Goal: Navigation & Orientation: Understand site structure

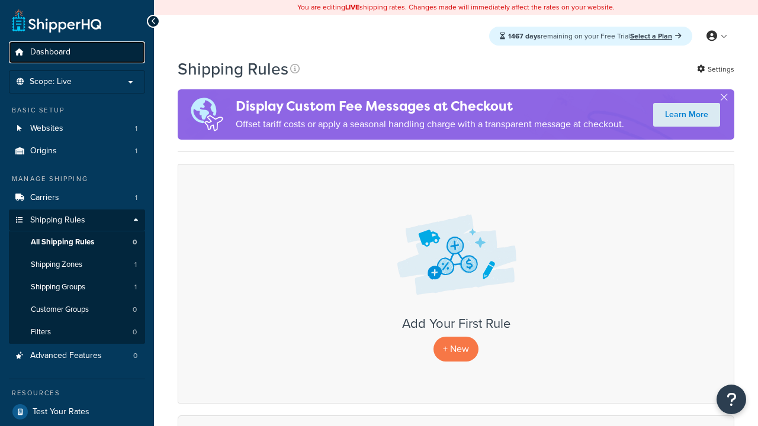
click at [50, 52] on span "Dashboard" at bounding box center [50, 52] width 40 height 10
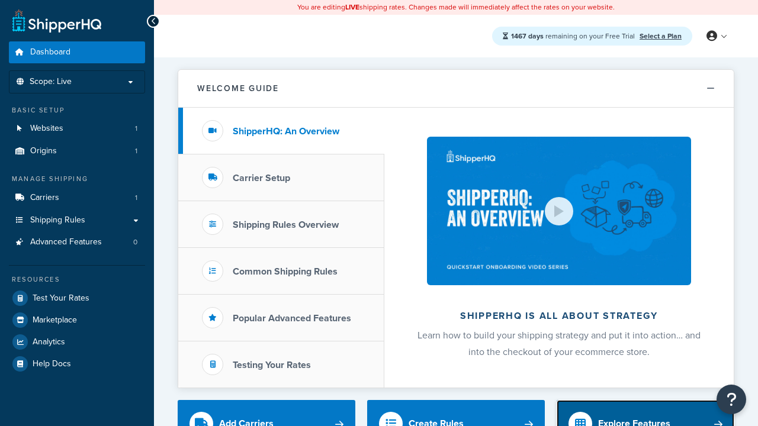
click at [634, 418] on div "Explore Features" at bounding box center [634, 424] width 72 height 17
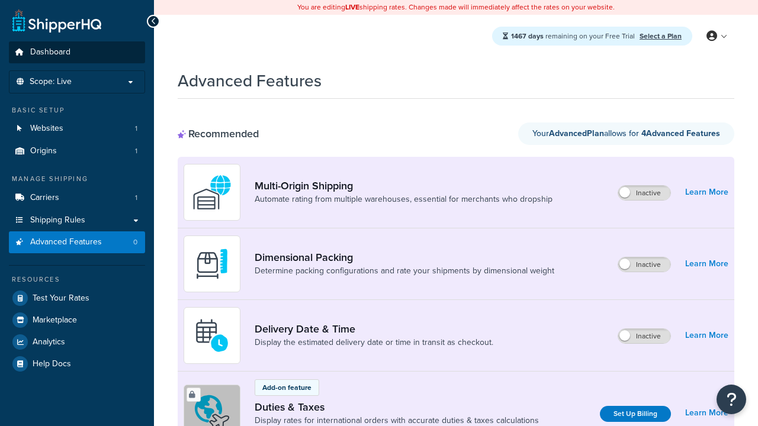
click at [50, 52] on span "Dashboard" at bounding box center [50, 52] width 40 height 10
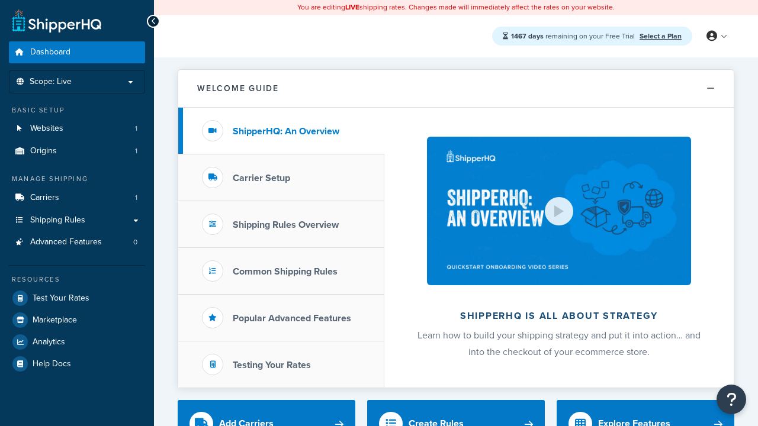
click at [50, 52] on span "Dashboard" at bounding box center [50, 52] width 40 height 10
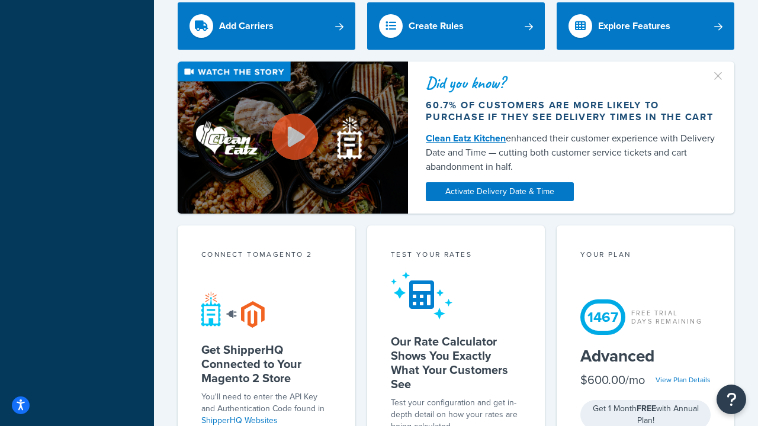
click at [456, 249] on div "Test your rates" at bounding box center [456, 256] width 130 height 14
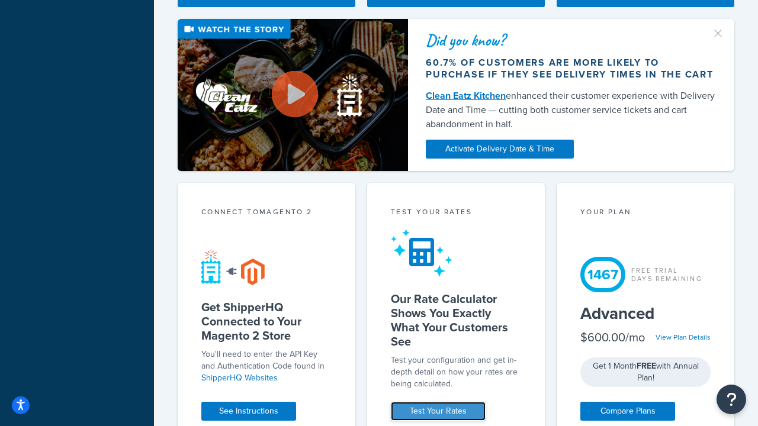
click at [438, 412] on link "Test Your Rates" at bounding box center [438, 411] width 95 height 19
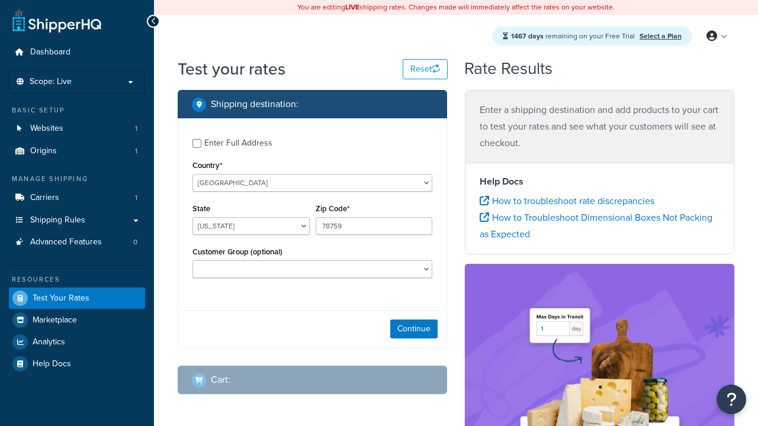
select select "[GEOGRAPHIC_DATA]"
click at [50, 52] on span "Dashboard" at bounding box center [50, 52] width 40 height 10
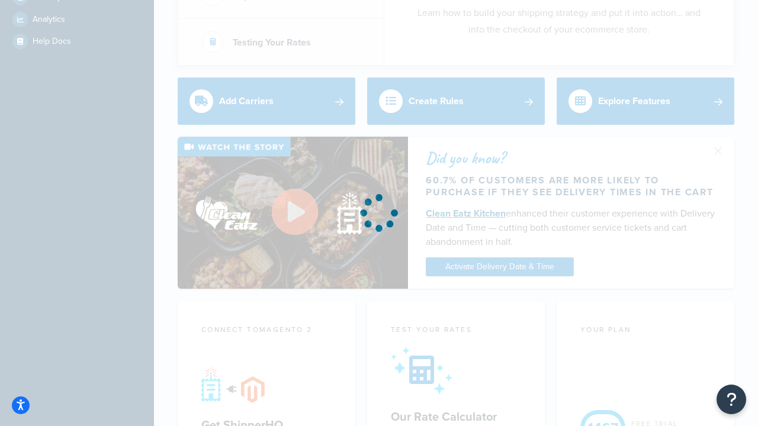
click at [466, 207] on link "Clean Eatz Kitchen" at bounding box center [466, 214] width 80 height 14
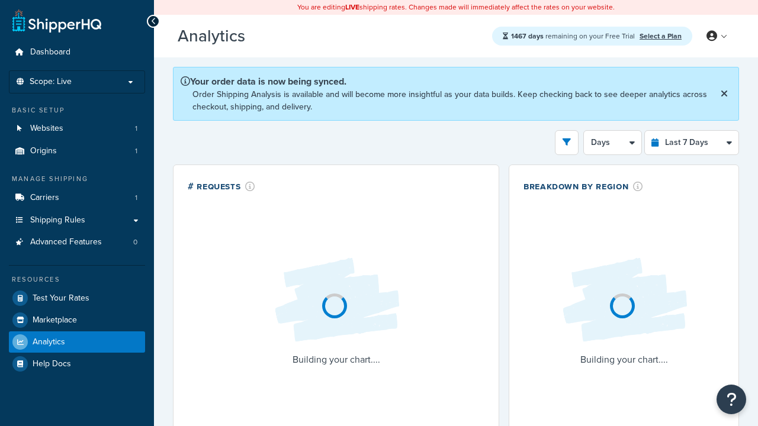
select select "last_7_days"
